Goal: Task Accomplishment & Management: Complete application form

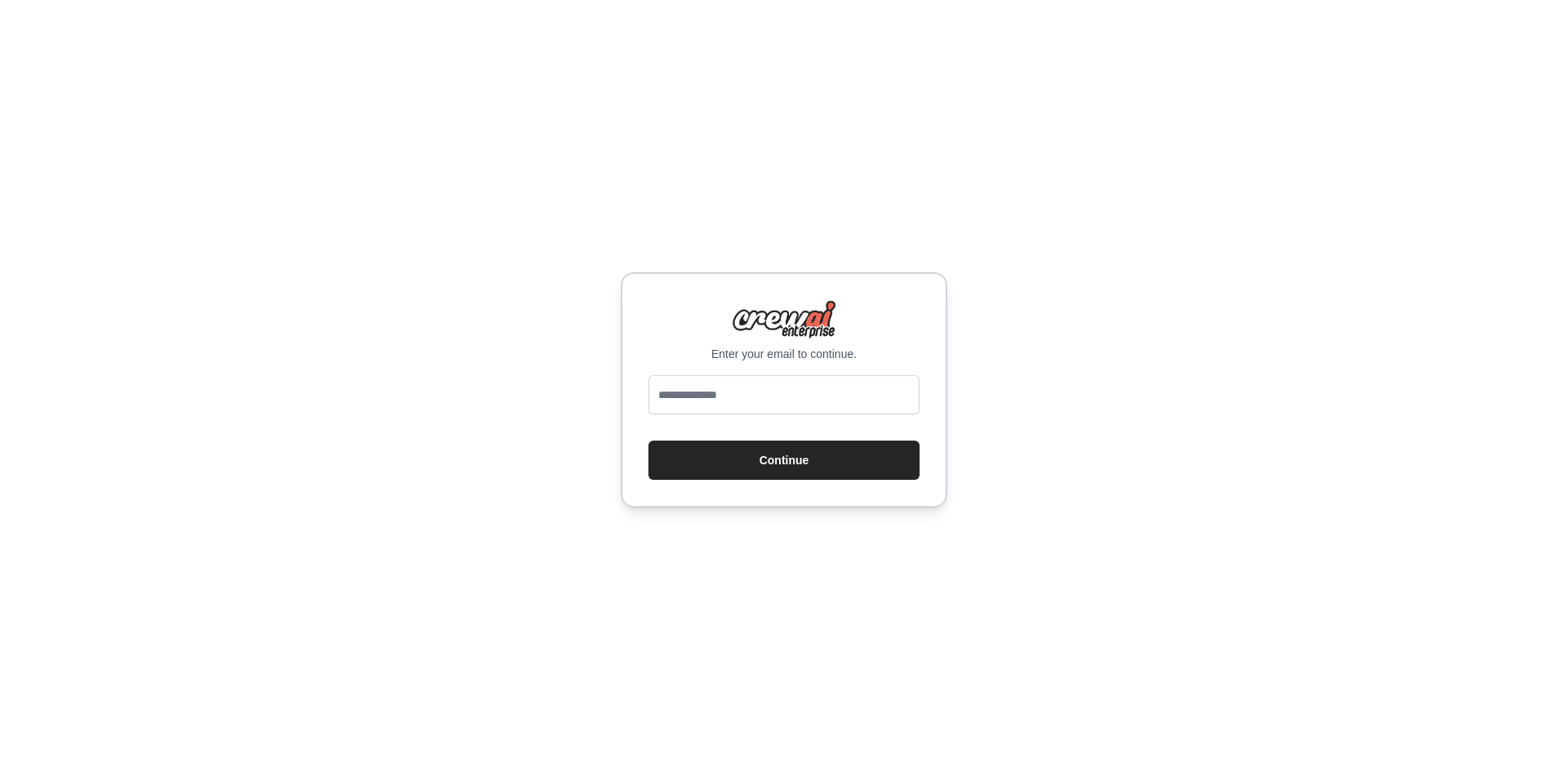
click at [1053, 388] on div "Enter your email to continue. Continue" at bounding box center [784, 390] width 1568 height 779
click at [748, 464] on button "Continue" at bounding box center [784, 460] width 271 height 39
click at [879, 379] on input "email" at bounding box center [784, 395] width 271 height 39
click at [870, 391] on input "email" at bounding box center [784, 395] width 271 height 39
type input "**********"
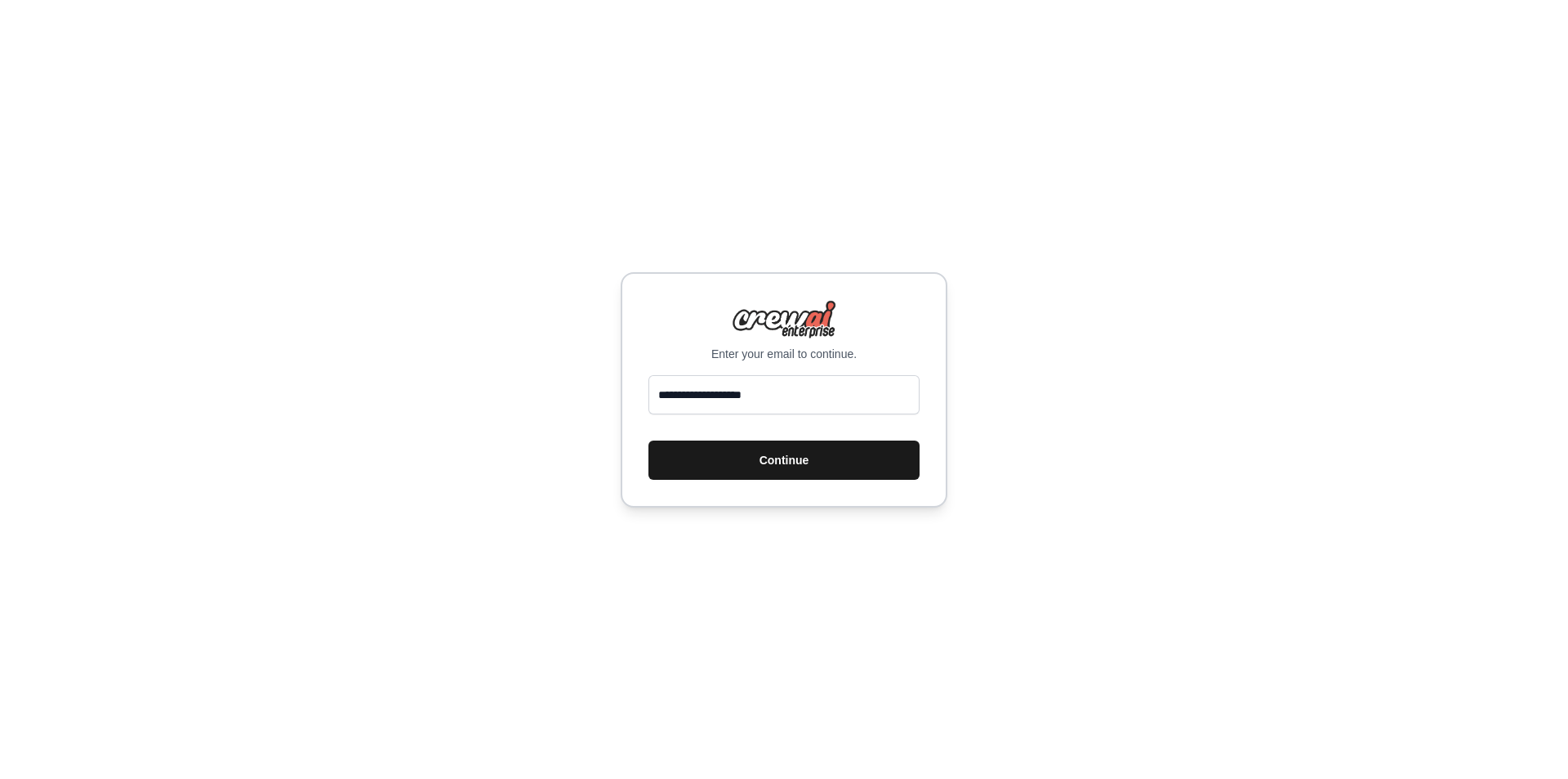
click at [838, 465] on button "Continue" at bounding box center [784, 460] width 271 height 39
